Goal: Transaction & Acquisition: Subscribe to service/newsletter

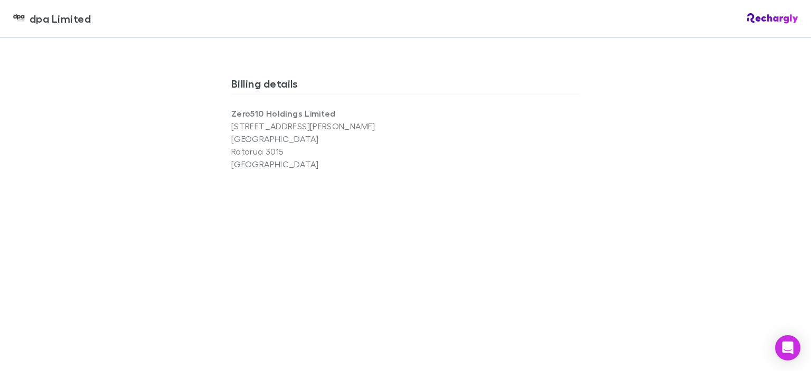
scroll to position [861, 0]
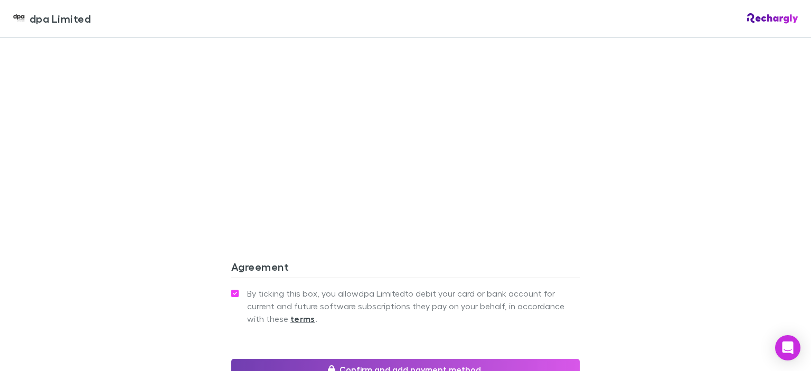
click at [441, 360] on button "Confirm and add payment method" at bounding box center [405, 369] width 349 height 21
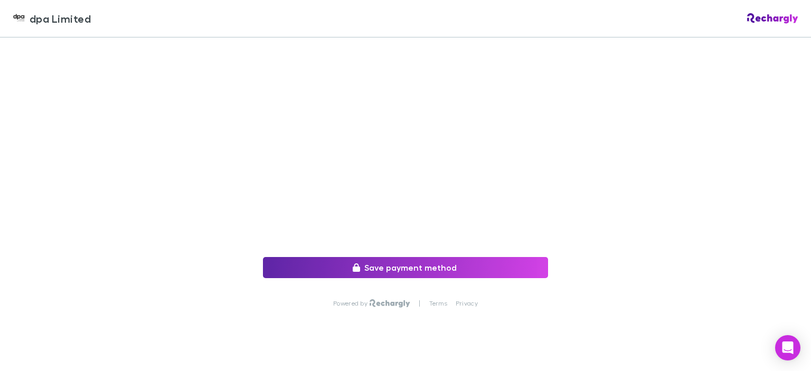
scroll to position [274, 0]
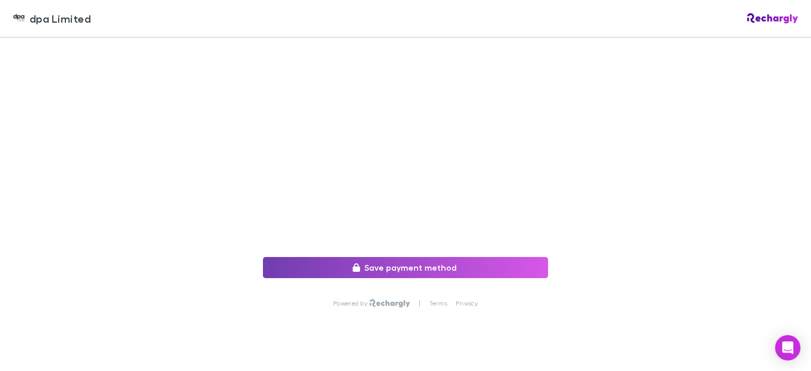
click at [398, 262] on button "Save payment method" at bounding box center [405, 267] width 285 height 21
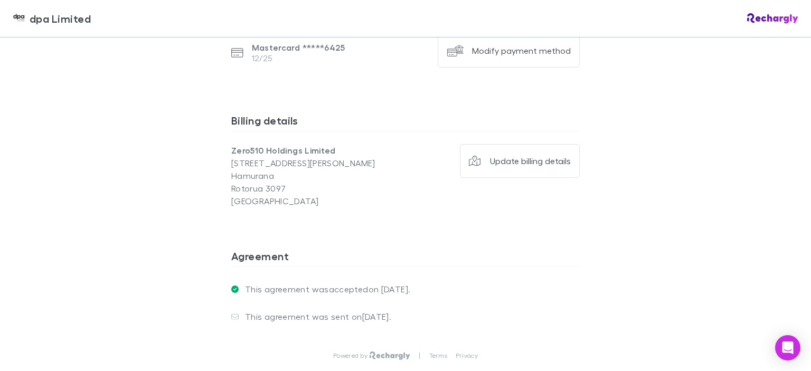
scroll to position [808, 0]
